Goal: Submit feedback/report problem

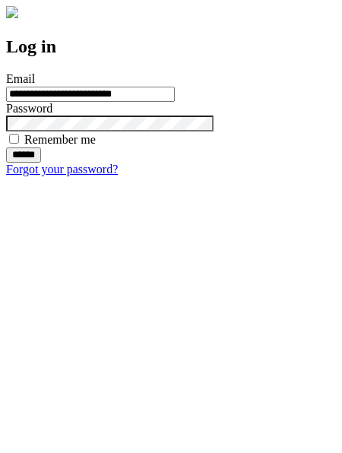
type input "**********"
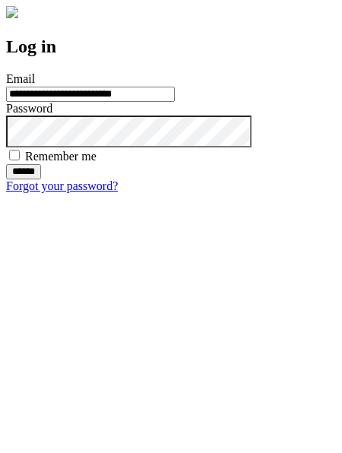
click at [41, 179] on input "******" at bounding box center [23, 171] width 35 height 15
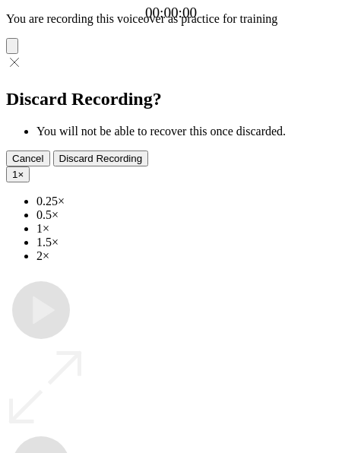
type input "**********"
